Goal: Information Seeking & Learning: Understand process/instructions

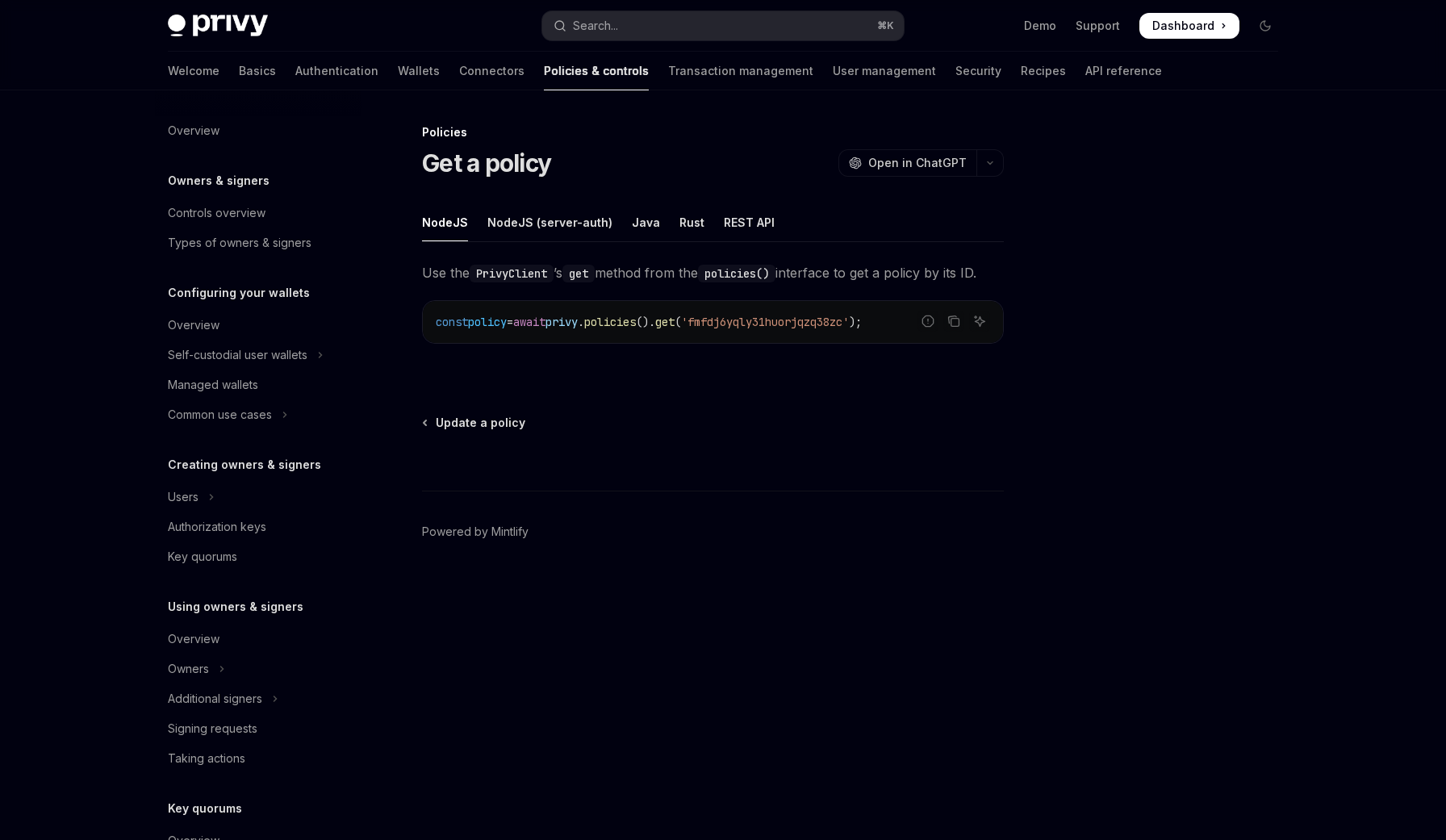
scroll to position [309, 0]
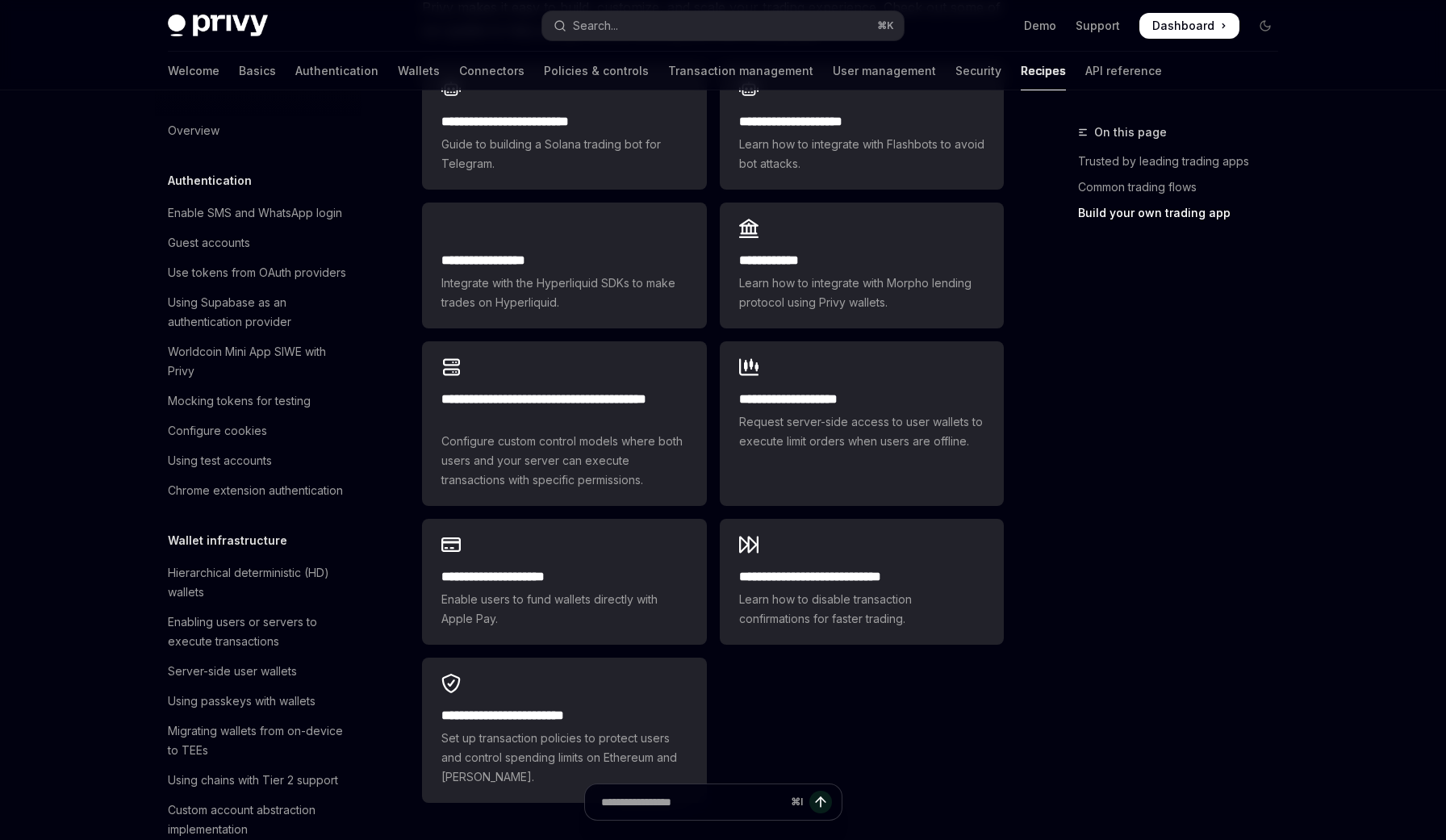
scroll to position [1388, 0]
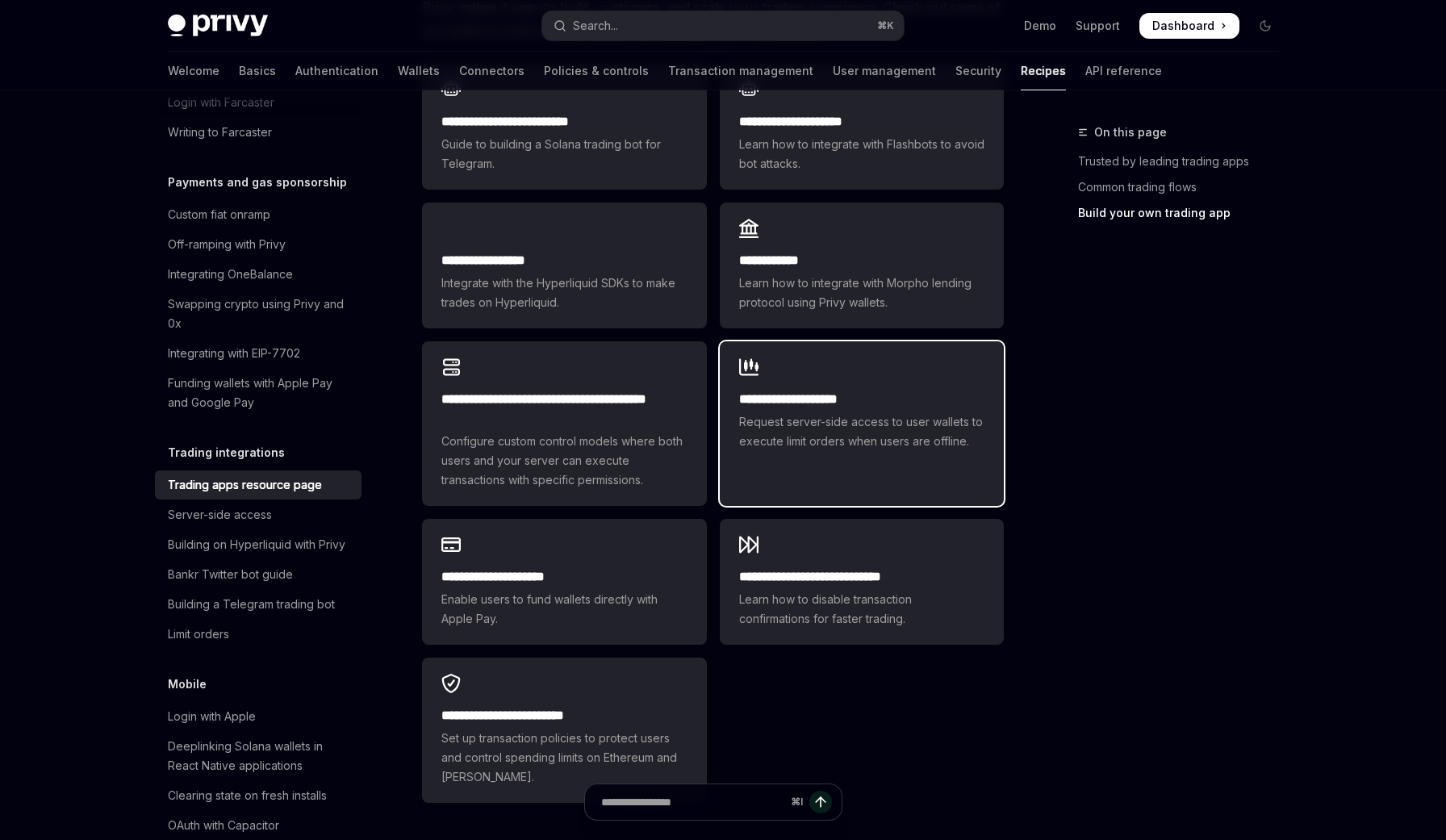
click at [771, 365] on div "**********" at bounding box center [862, 404] width 284 height 125
type textarea "*"
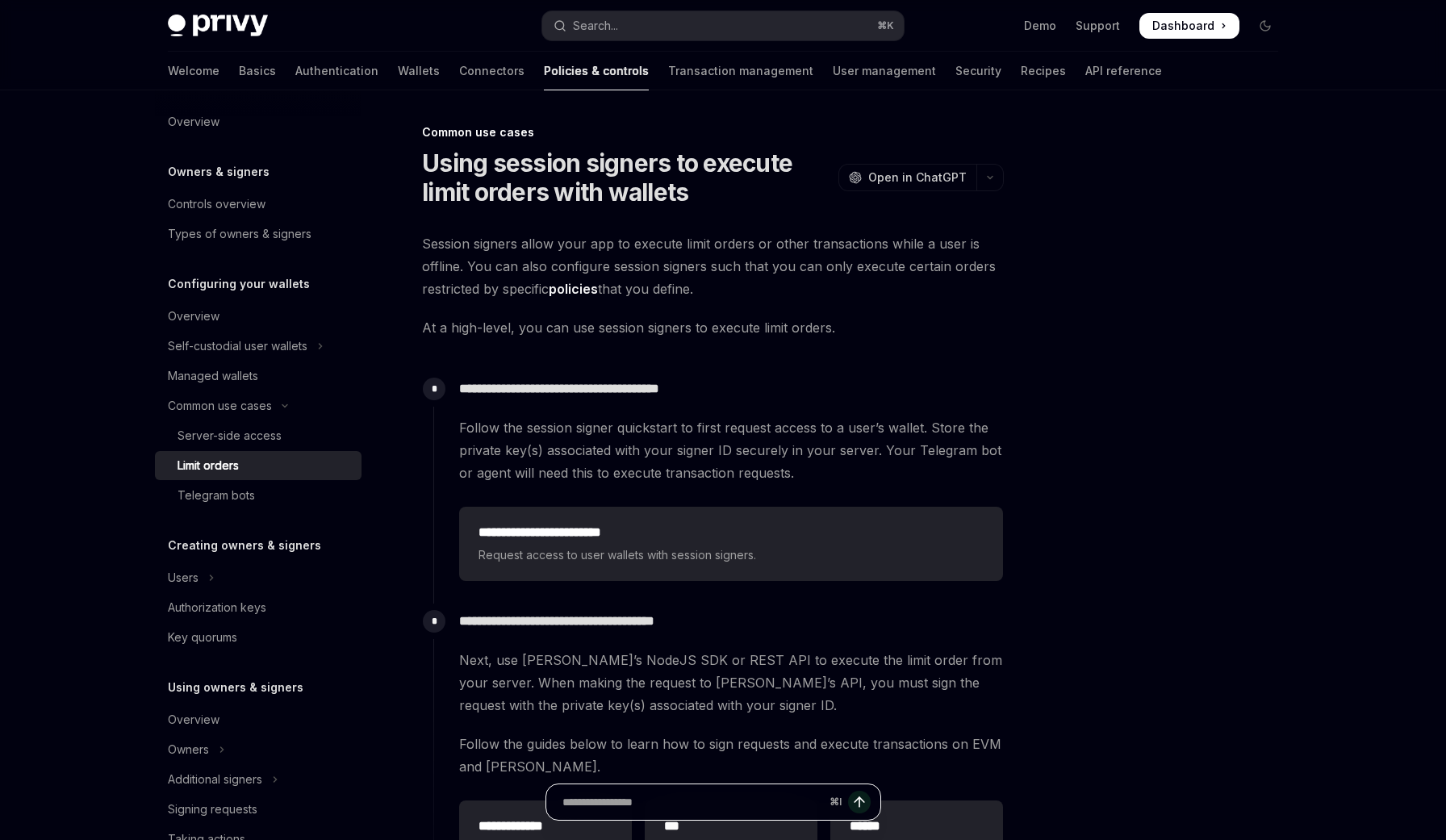
click at [612, 796] on input "Ask a question..." at bounding box center [693, 802] width 261 height 36
type input "**********"
type textarea "*"
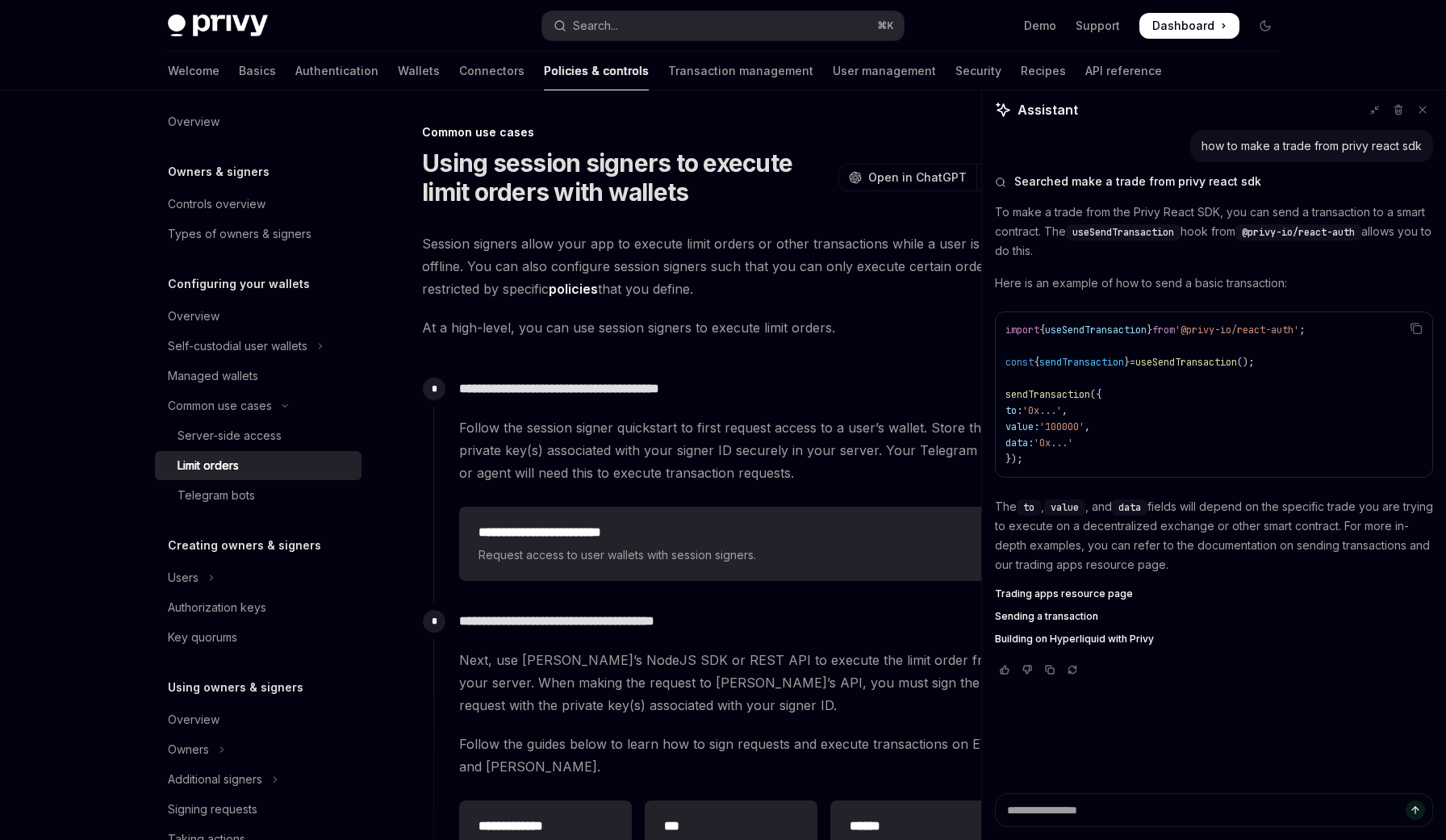
click at [1030, 641] on span "Building on Hyperliquid with Privy" at bounding box center [1074, 639] width 159 height 13
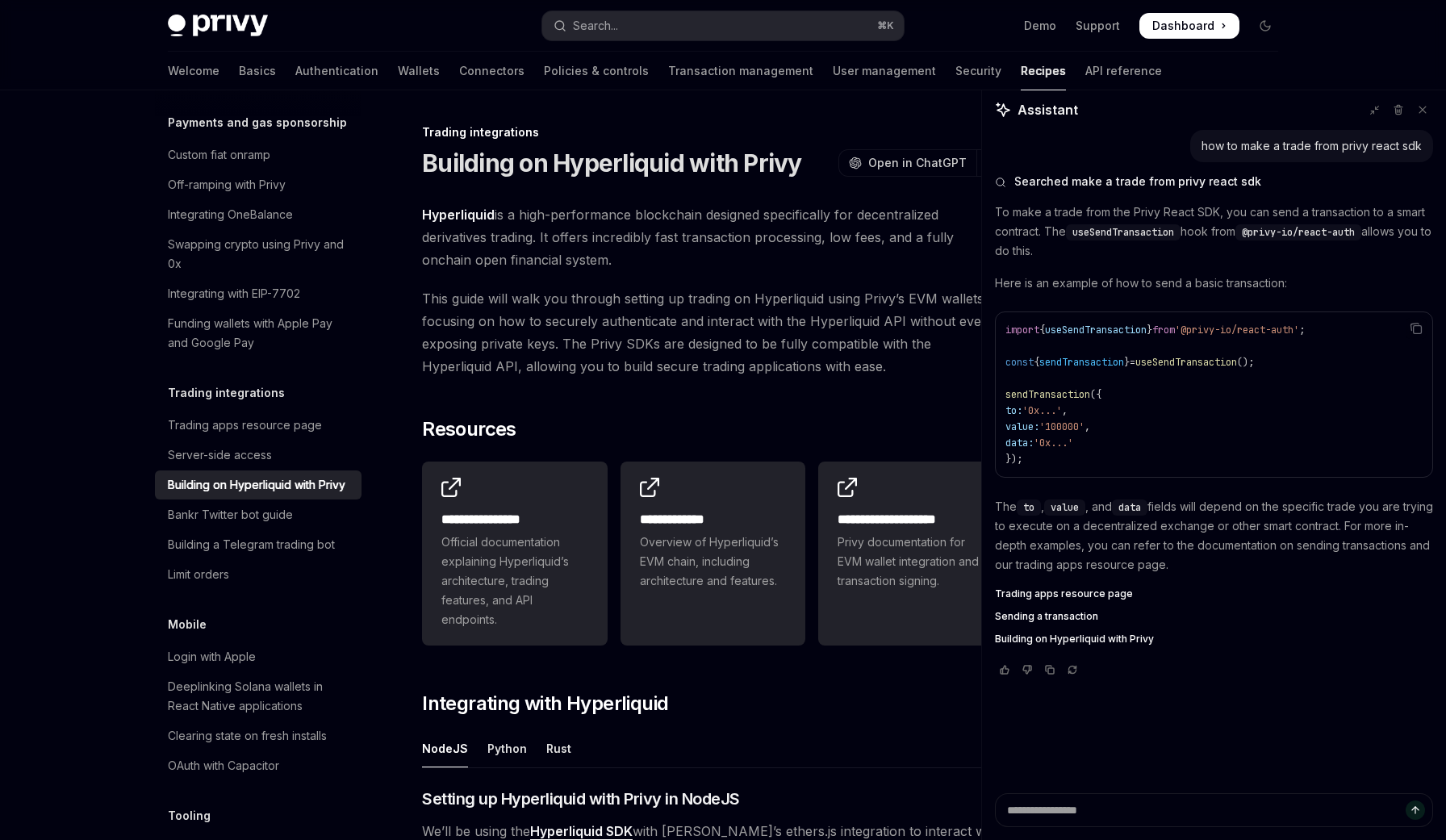
click at [784, 373] on span "This guide will walk you through setting up trading on Hyperliquid using Privy’…" at bounding box center [713, 332] width 582 height 91
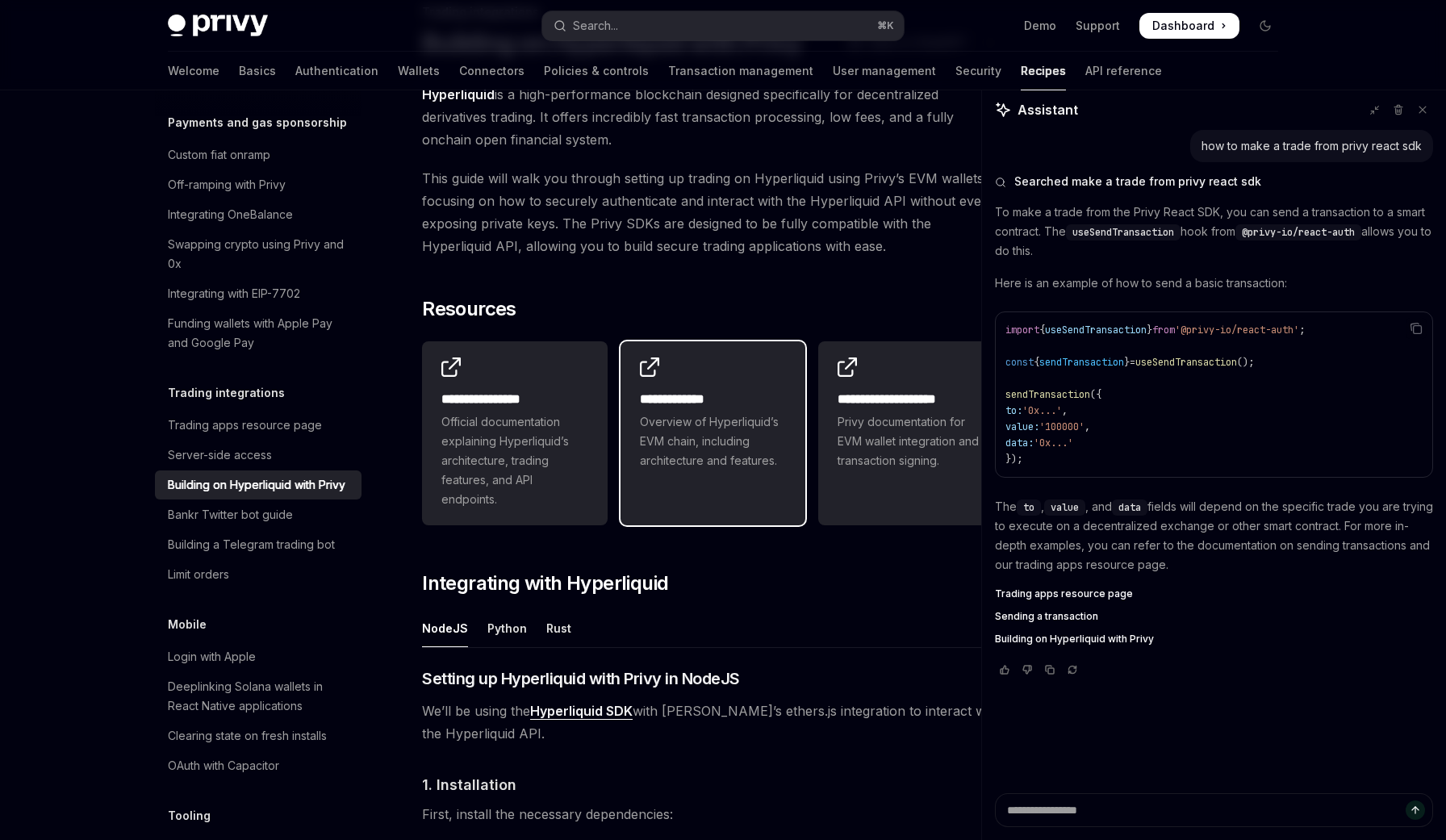
scroll to position [0, 0]
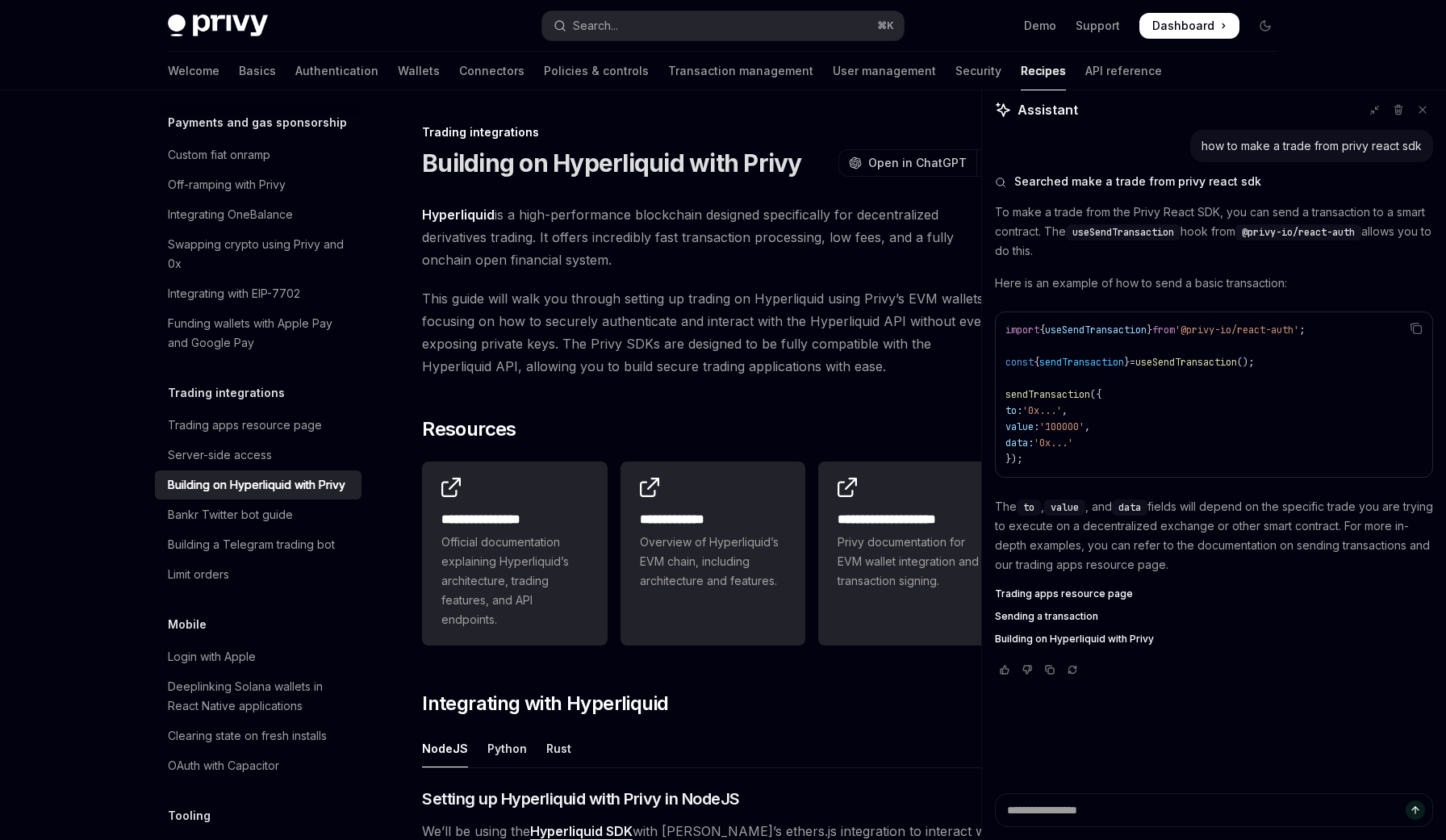
click at [775, 307] on span "This guide will walk you through setting up trading on Hyperliquid using Privy’…" at bounding box center [713, 332] width 582 height 91
click at [276, 505] on div "Bankr Twitter bot guide" at bounding box center [230, 514] width 125 height 19
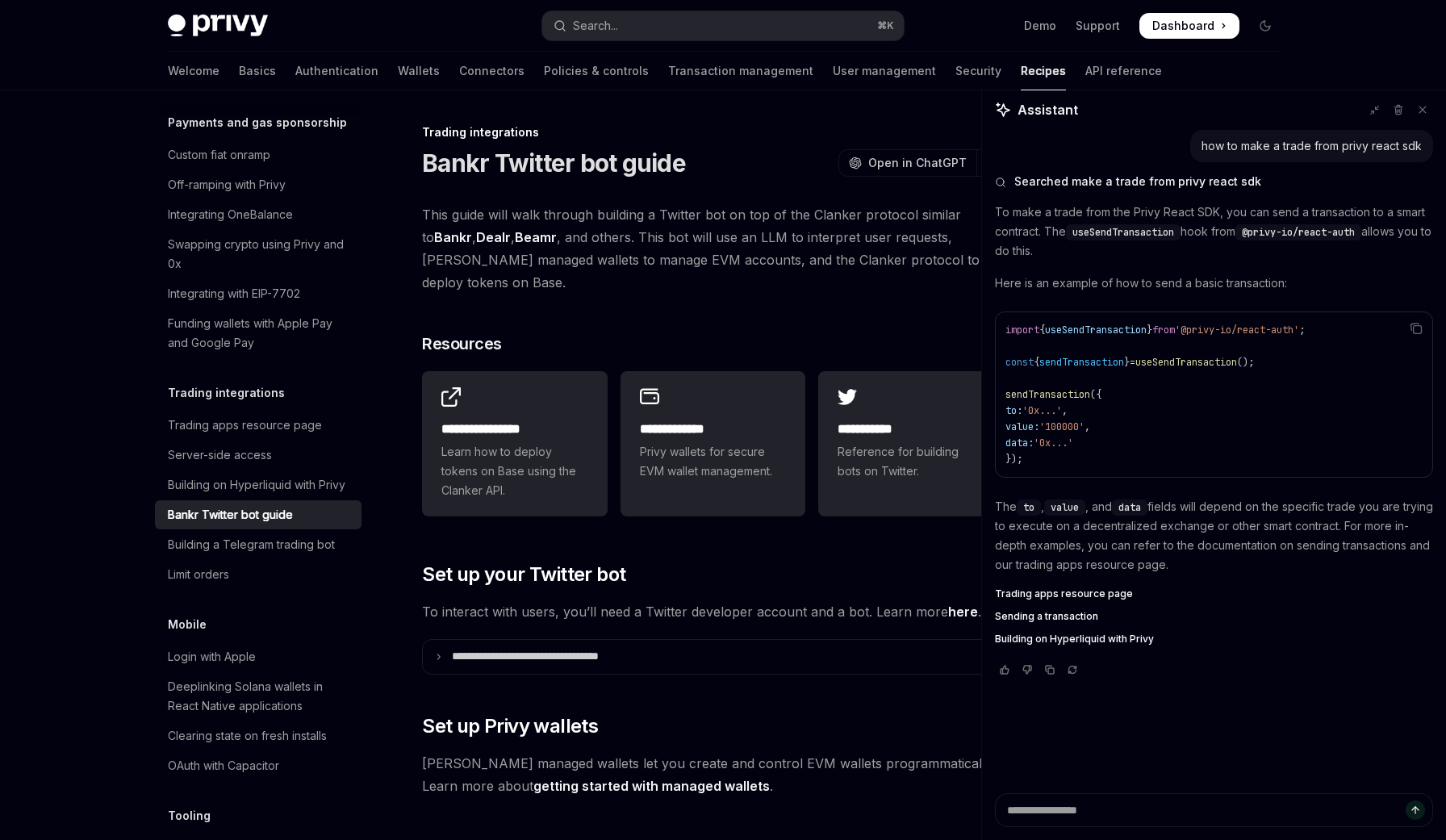
click at [498, 237] on link "Dealr" at bounding box center [494, 238] width 35 height 17
click at [1375, 112] on icon at bounding box center [1375, 110] width 11 height 11
type textarea "*"
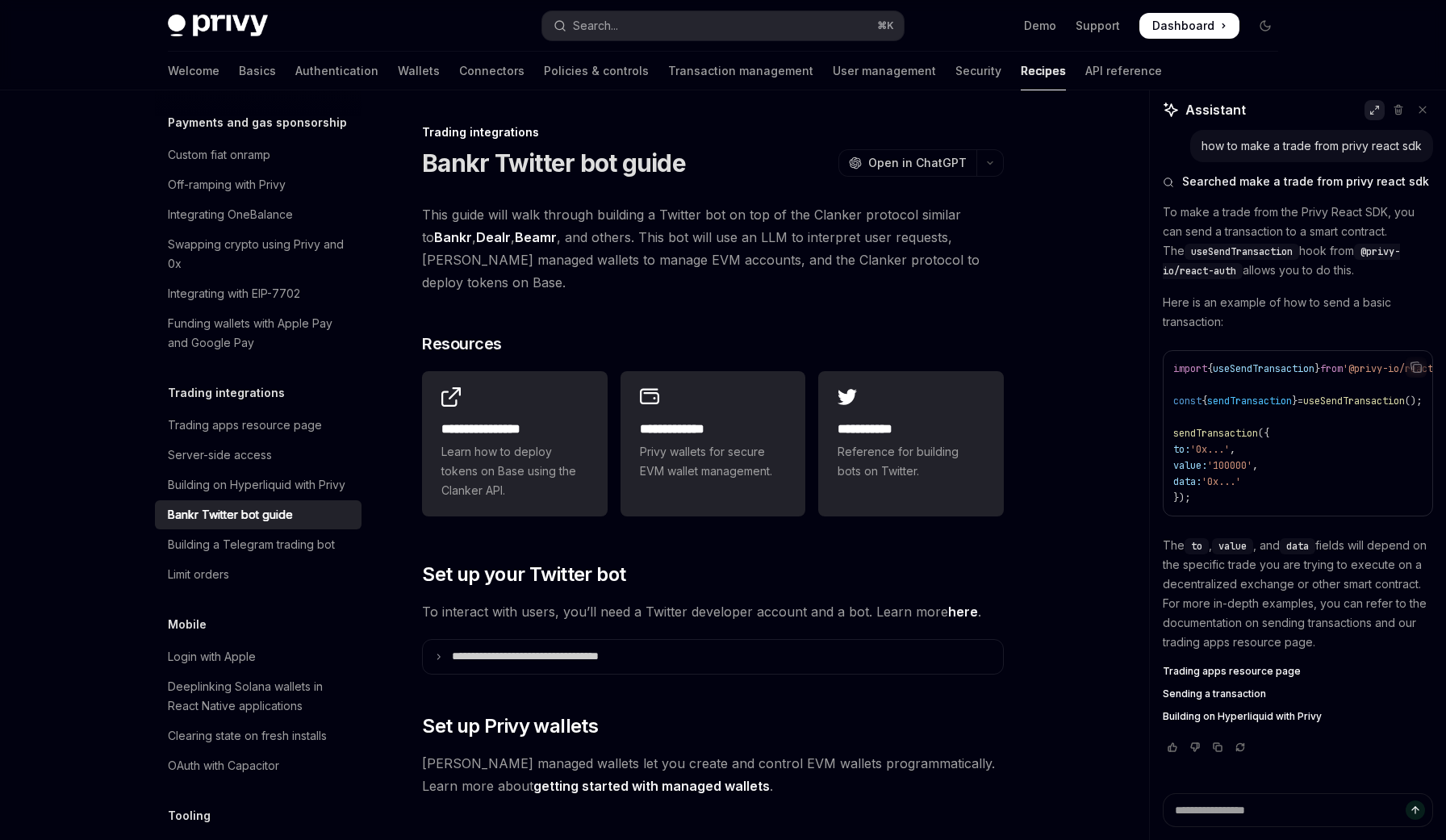
click at [880, 250] on span "This guide will walk through building a Twitter bot on top of the Clanker proto…" at bounding box center [713, 248] width 582 height 91
drag, startPoint x: 859, startPoint y: 247, endPoint x: 860, endPoint y: 238, distance: 9.1
click at [863, 243] on span "This guide will walk through building a Twitter bot on top of the Clanker proto…" at bounding box center [713, 248] width 582 height 91
click at [854, 252] on span "This guide will walk through building a Twitter bot on top of the Clanker proto…" at bounding box center [713, 248] width 582 height 91
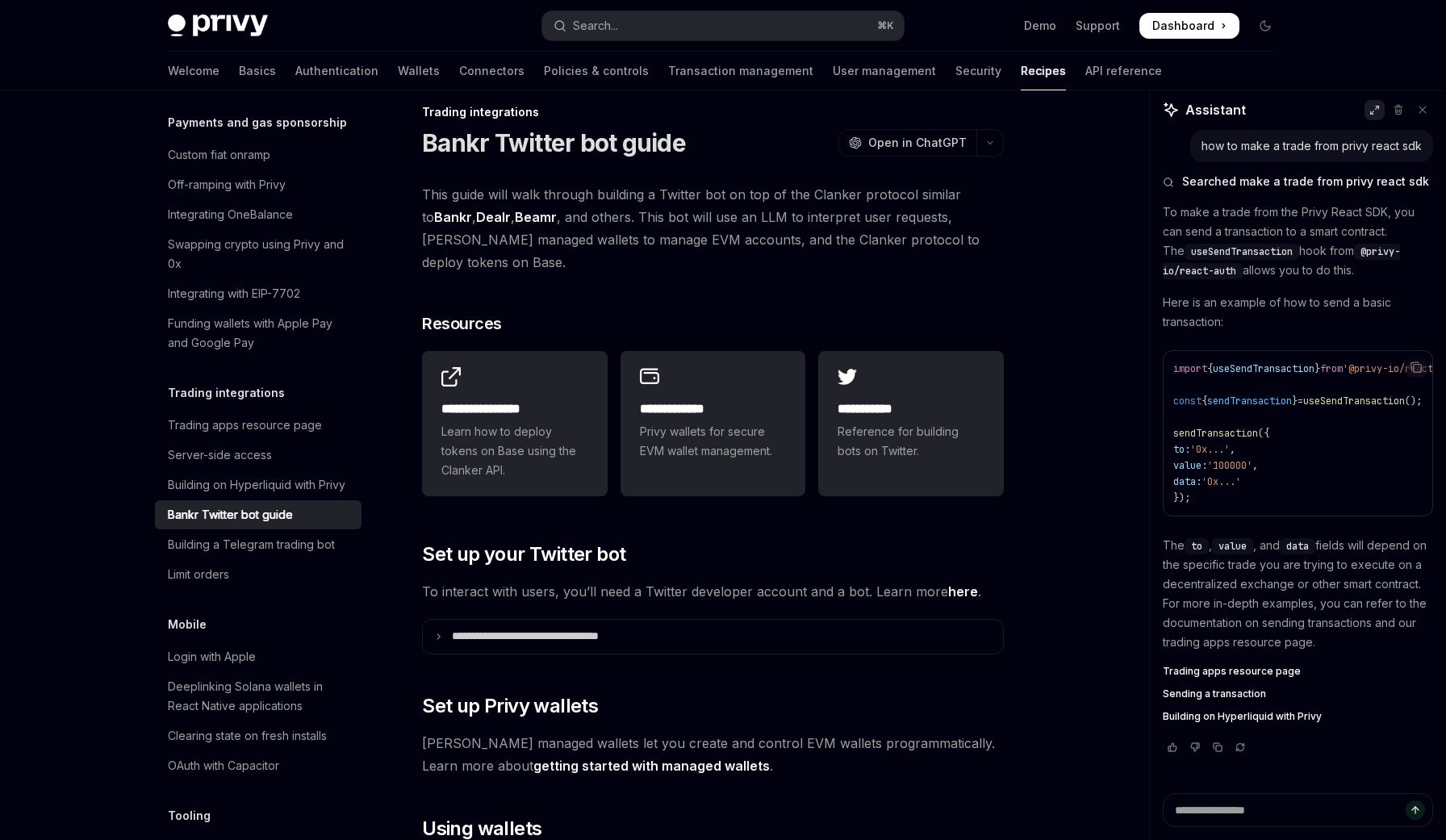
scroll to position [12, 0]
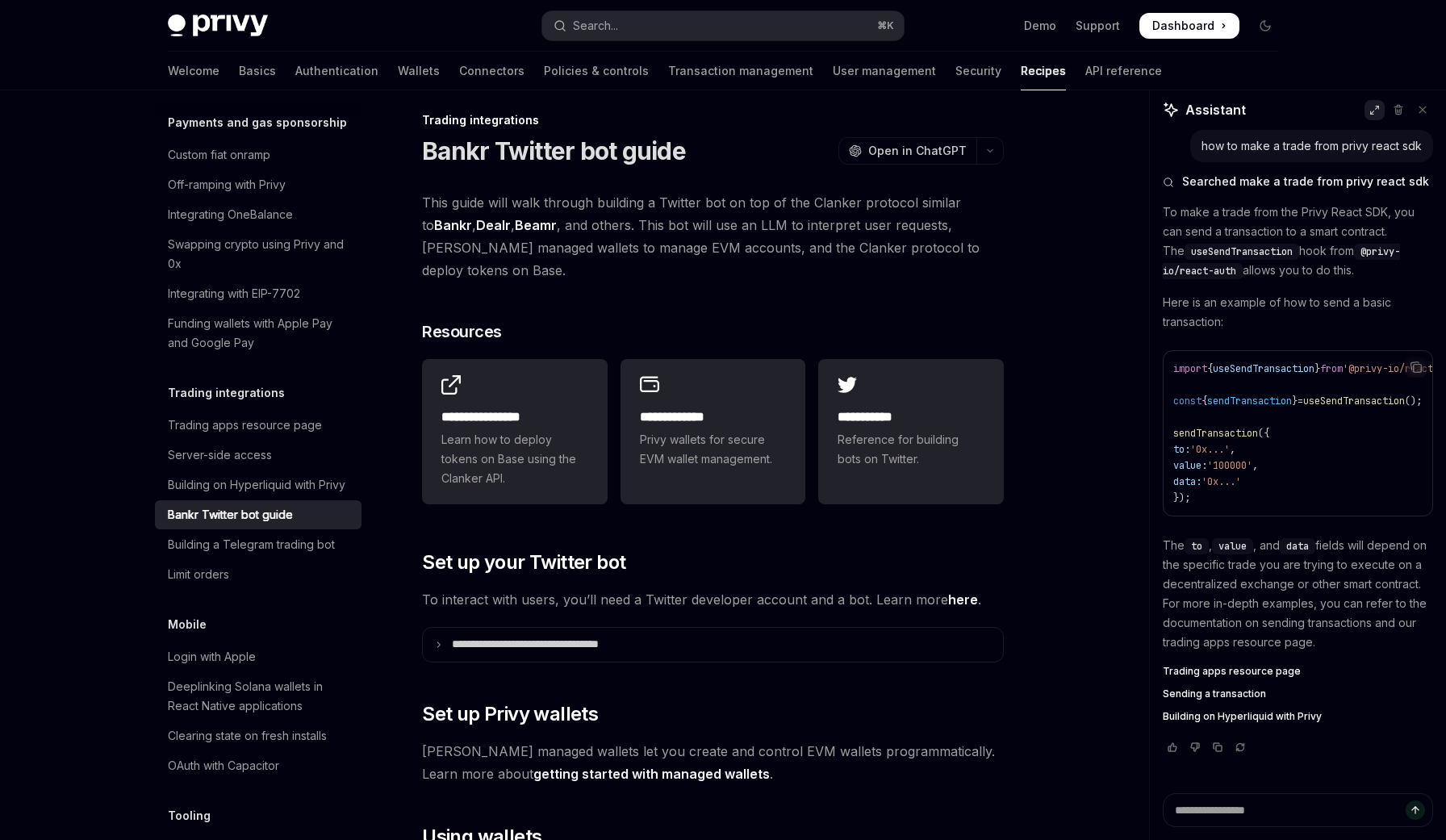
click at [886, 240] on span "This guide will walk through building a Twitter bot on top of the Clanker proto…" at bounding box center [713, 236] width 582 height 91
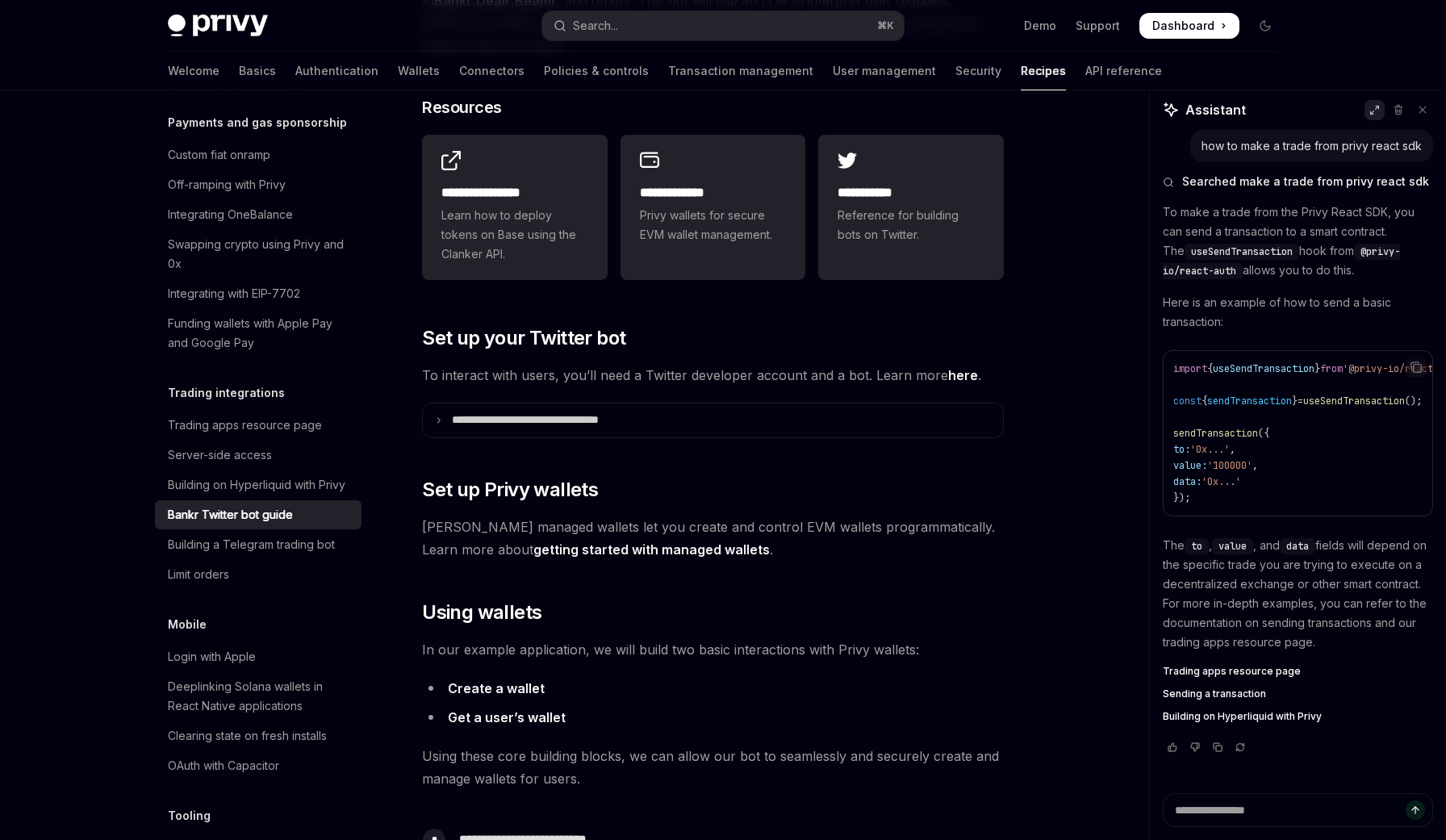
scroll to position [238, 0]
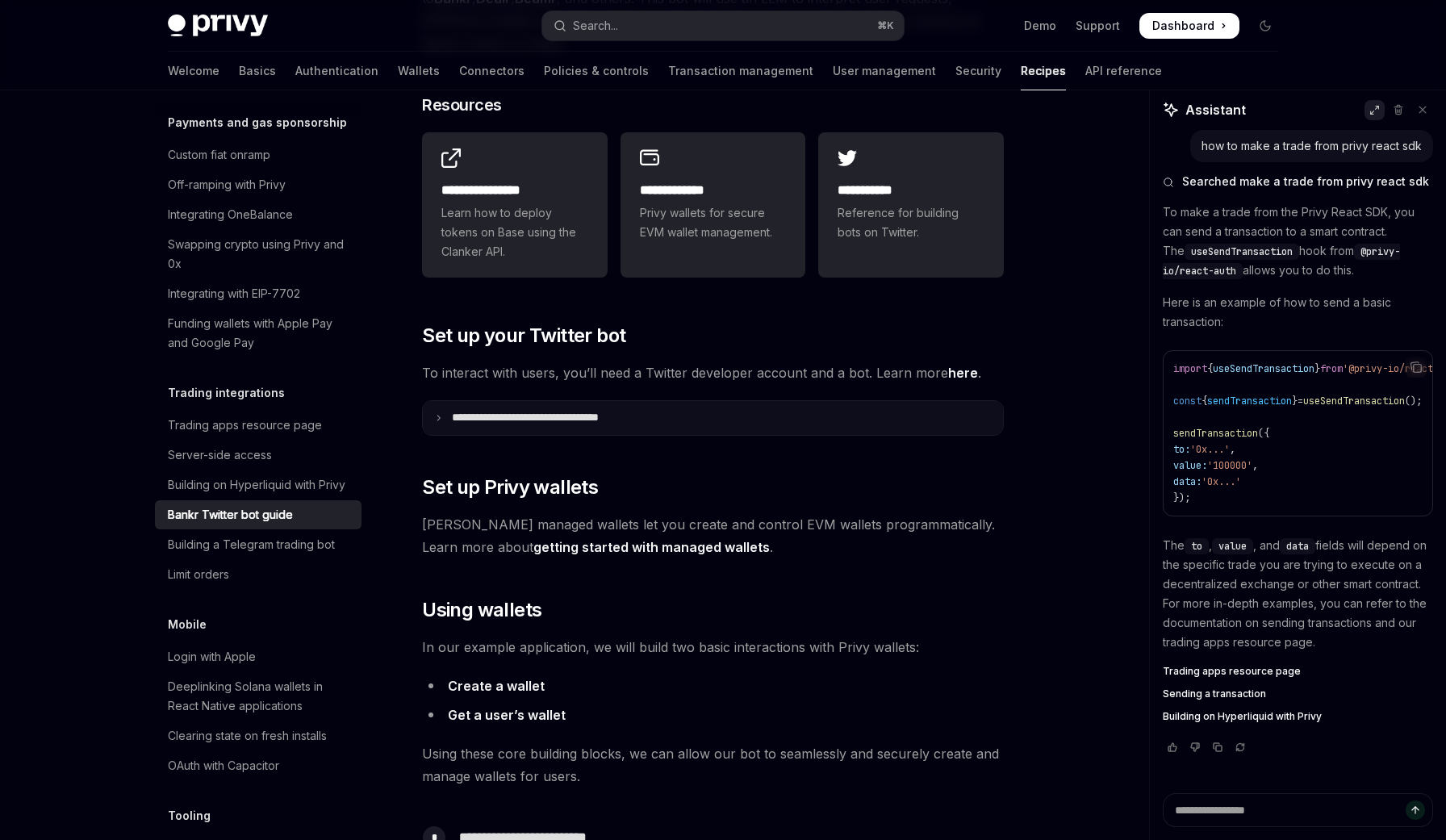
click at [431, 401] on summary "**********" at bounding box center [713, 418] width 580 height 34
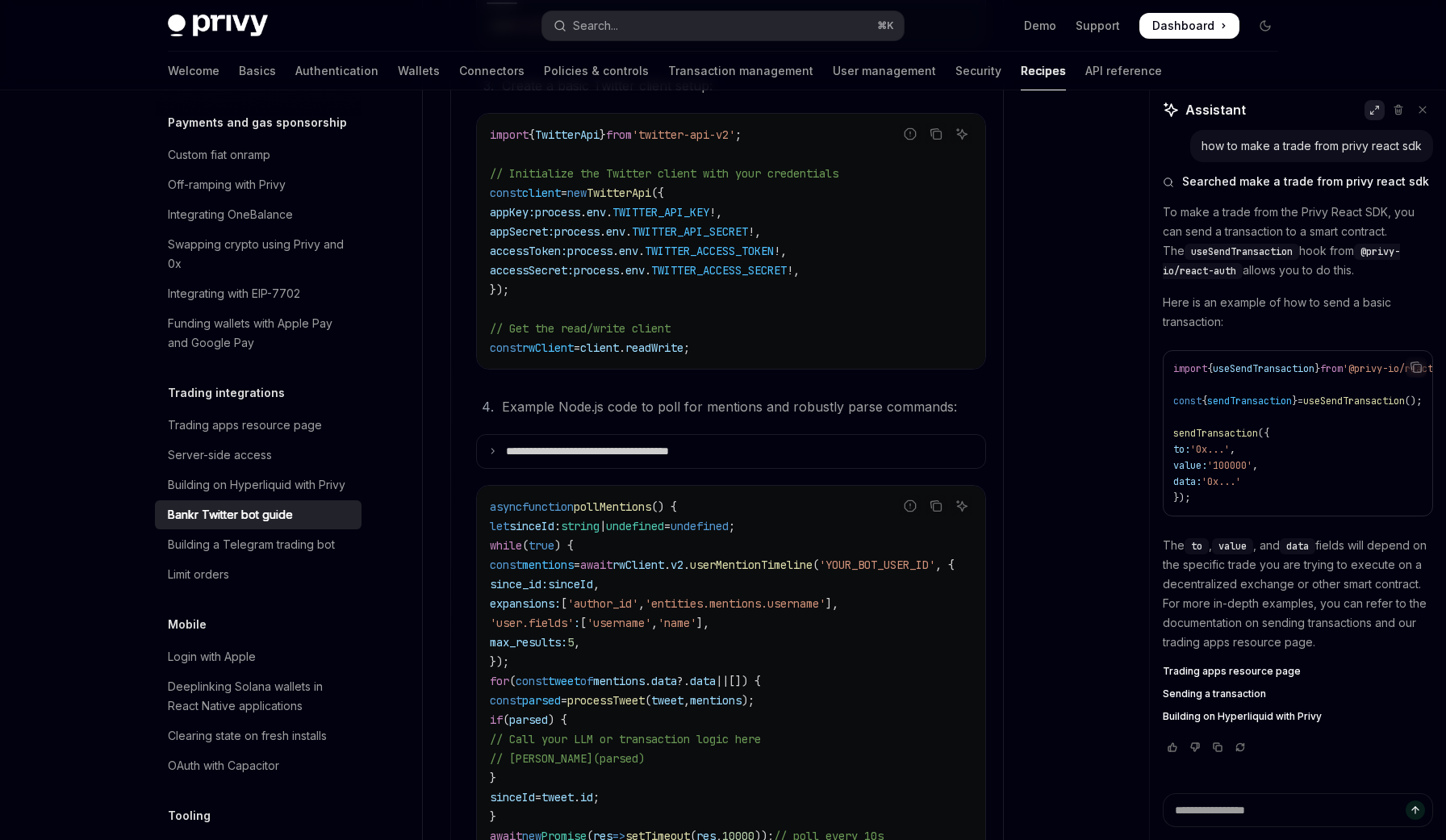
scroll to position [1035, 0]
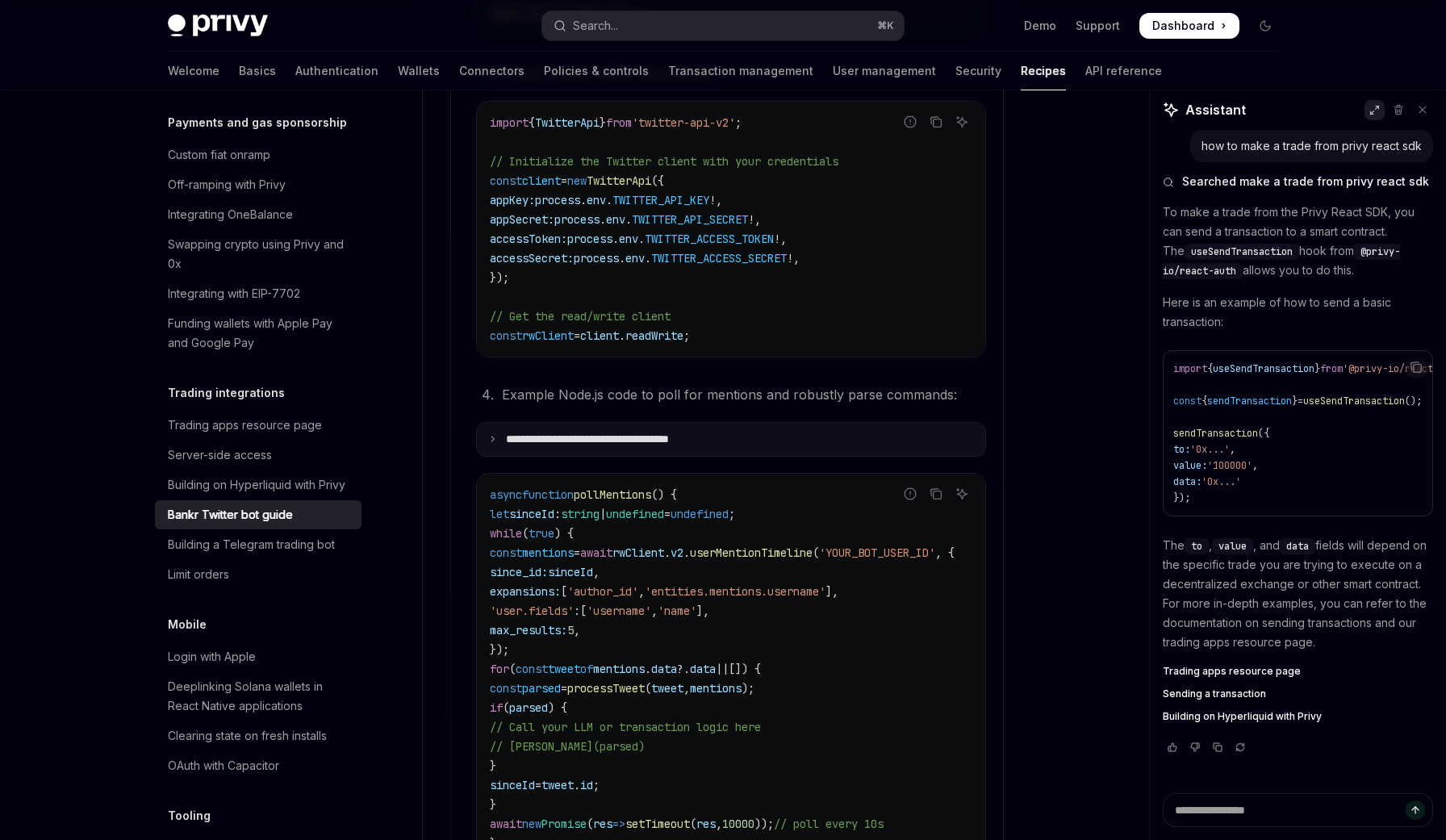
click at [492, 435] on icon at bounding box center [492, 439] width 8 height 8
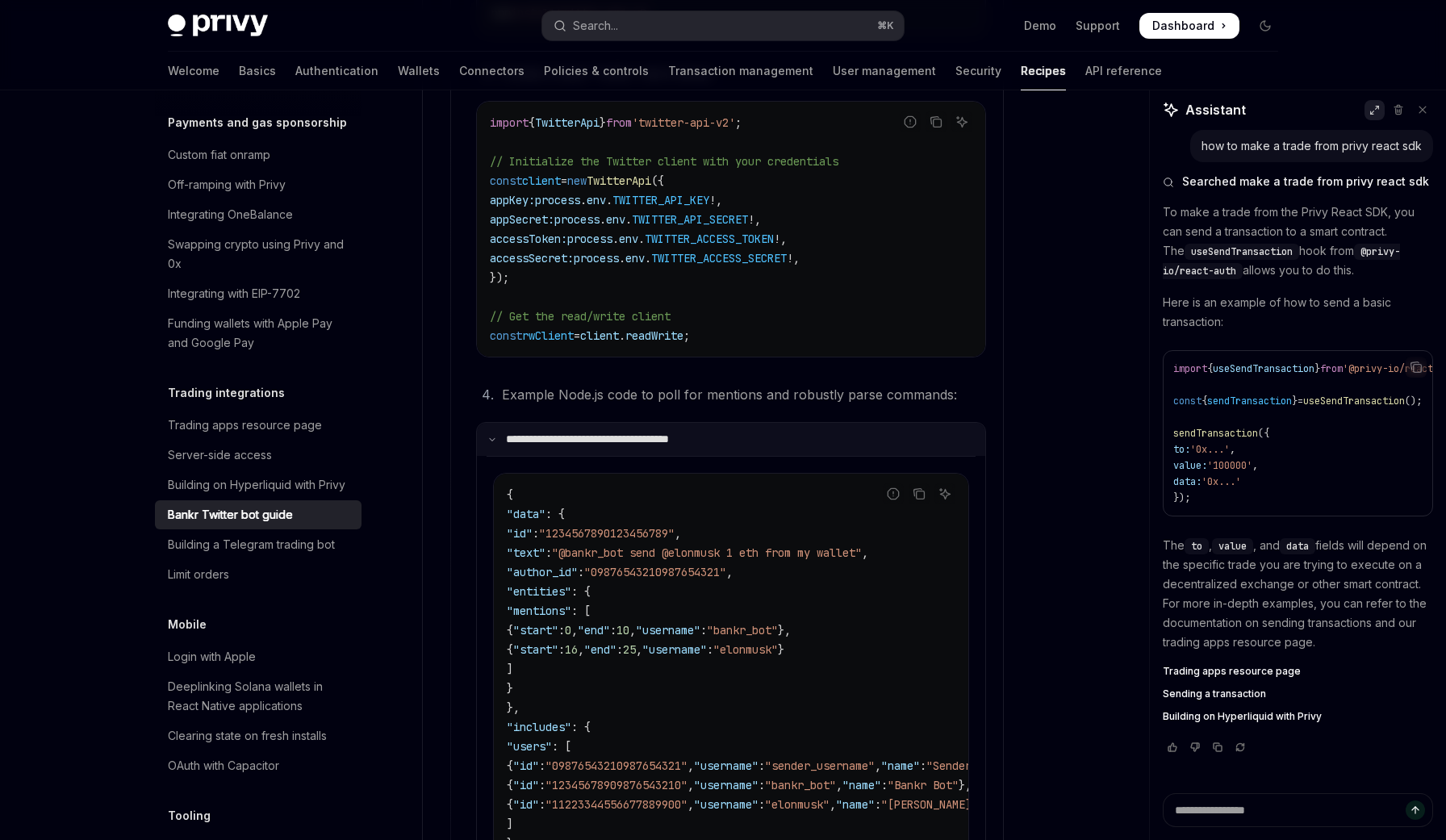
click at [492, 435] on icon at bounding box center [492, 439] width 8 height 8
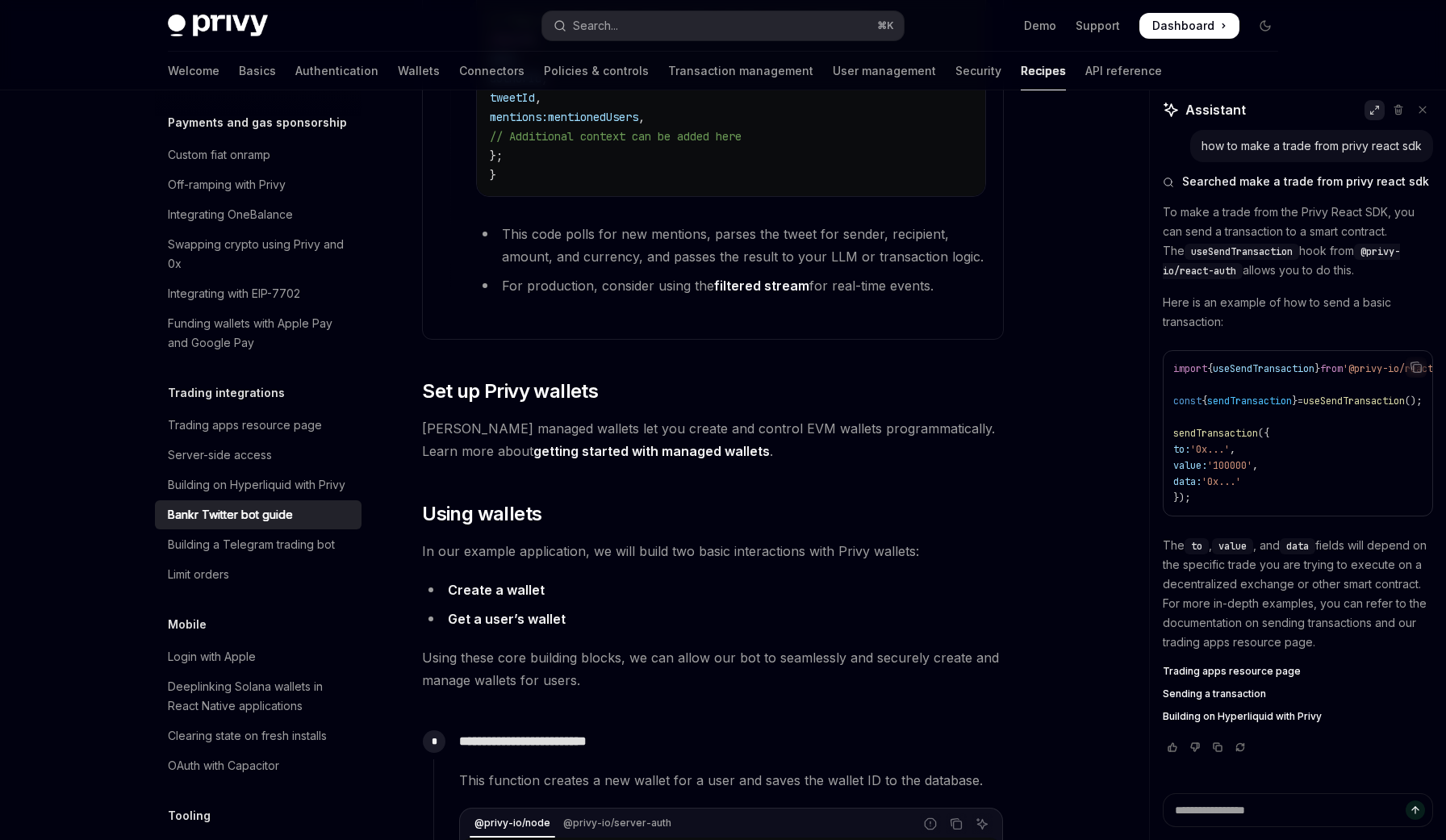
scroll to position [2265, 0]
click at [789, 539] on span "In our example application, we will build two basic interactions with Privy wal…" at bounding box center [713, 550] width 582 height 22
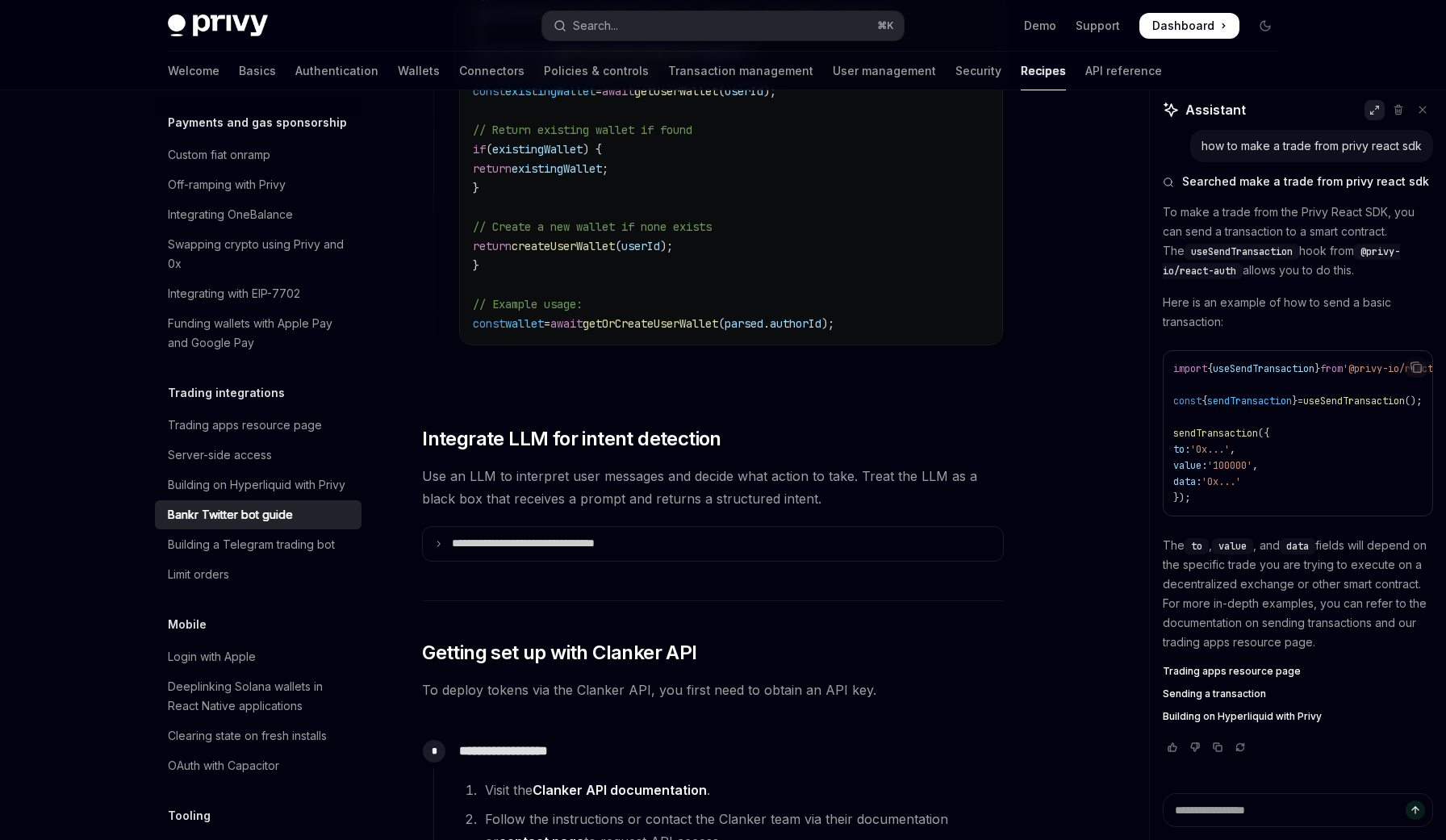
scroll to position [4124, 0]
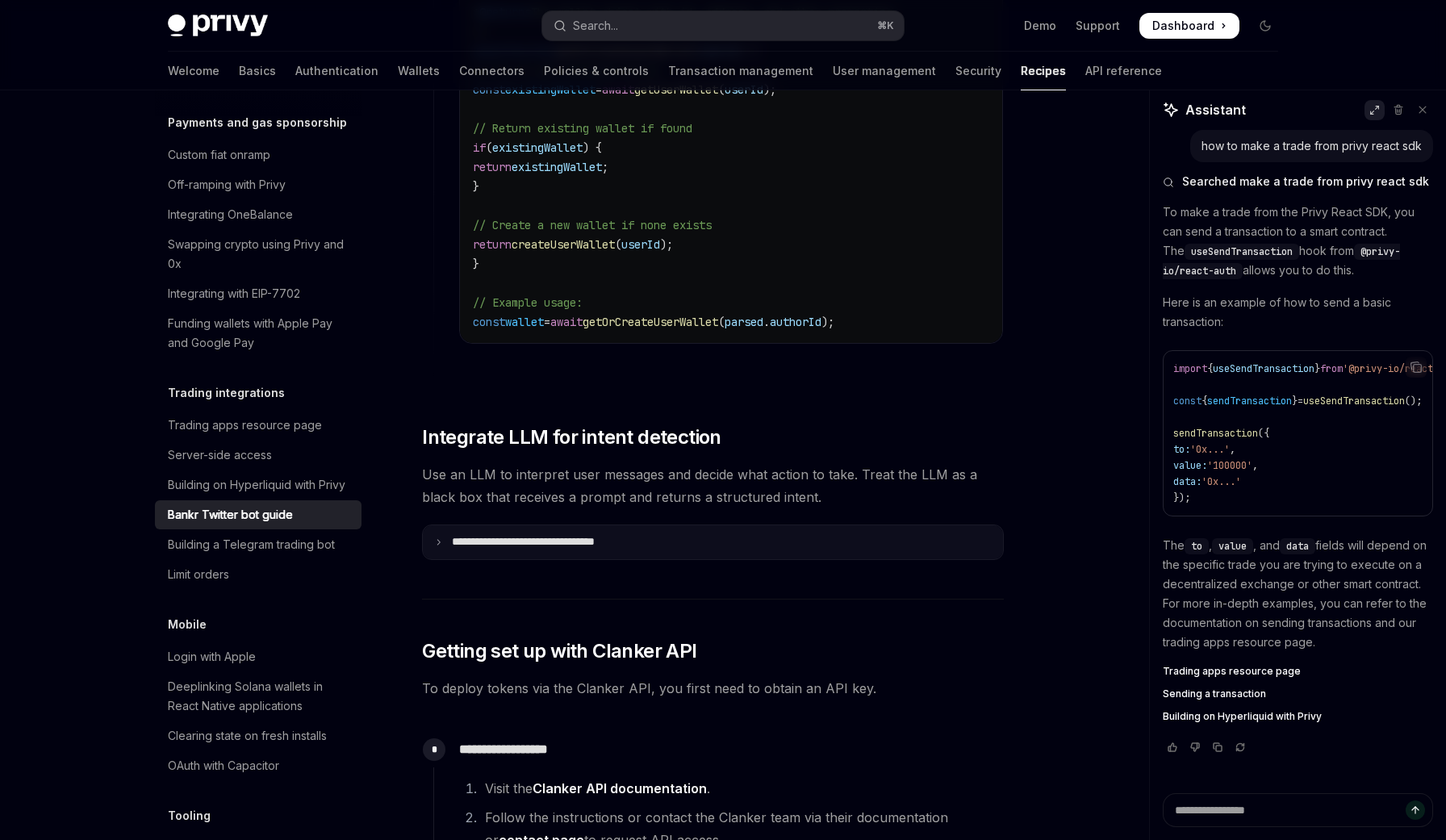
click at [429, 532] on summary "**********" at bounding box center [713, 542] width 580 height 34
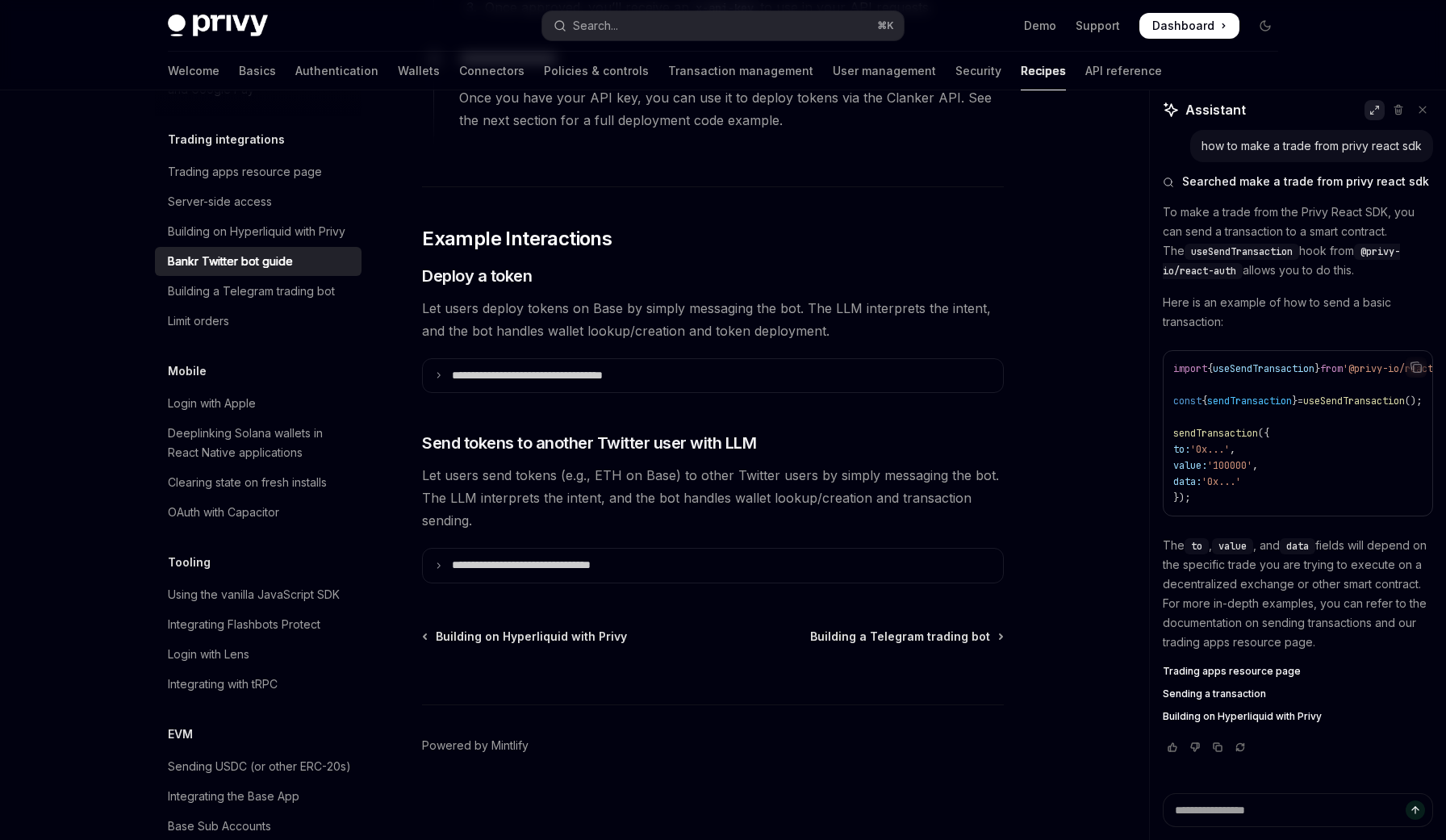
scroll to position [1722, 0]
